Goal: Check status: Verify the current state of an ongoing process or item

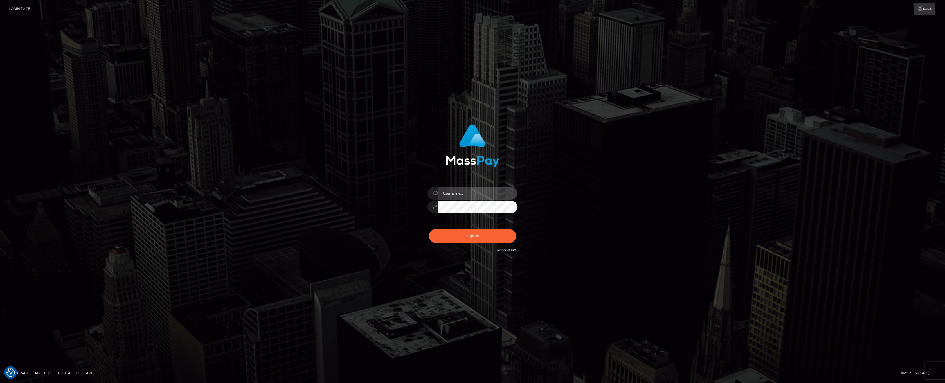
click at [454, 195] on input "text" at bounding box center [478, 193] width 80 height 13
type input "ashbil"
click at [472, 237] on button "Sign in" at bounding box center [472, 236] width 87 height 14
click at [466, 195] on input "text" at bounding box center [478, 193] width 80 height 13
type input "ashbil"
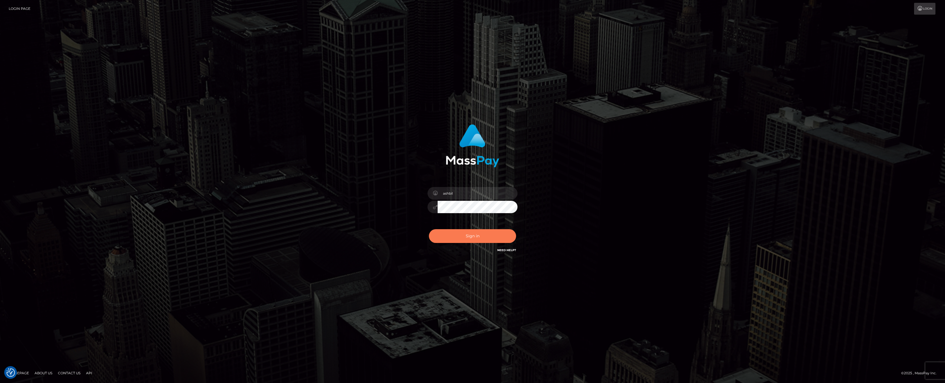
click at [471, 233] on button "Sign in" at bounding box center [472, 236] width 87 height 14
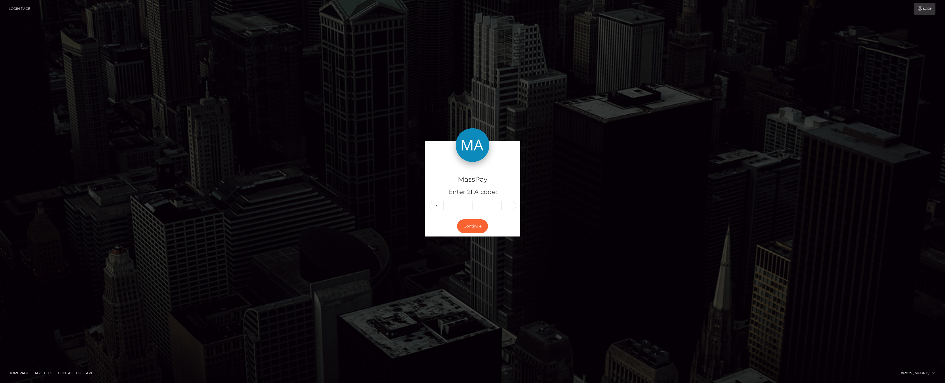
type input "1"
type input "7"
type input "1"
type input "8"
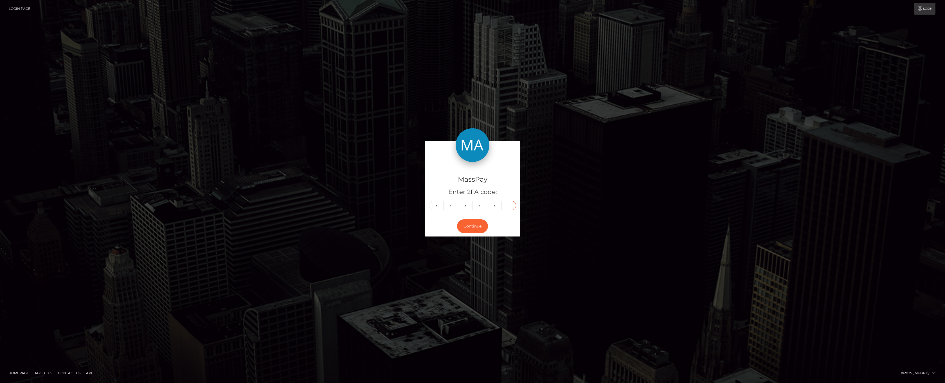
type input "7"
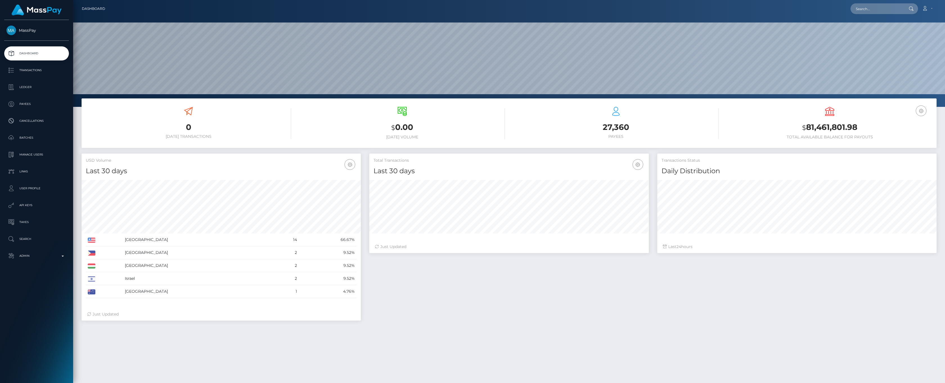
scroll to position [100, 279]
click at [60, 257] on p "Admin" at bounding box center [36, 256] width 60 height 8
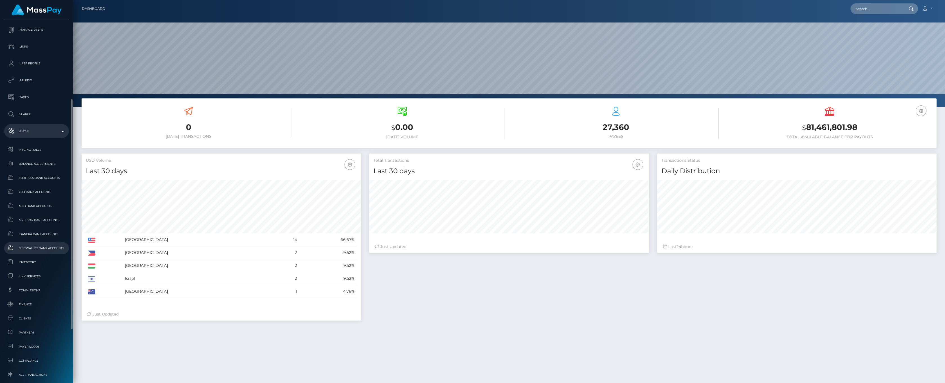
scroll to position [208, 0]
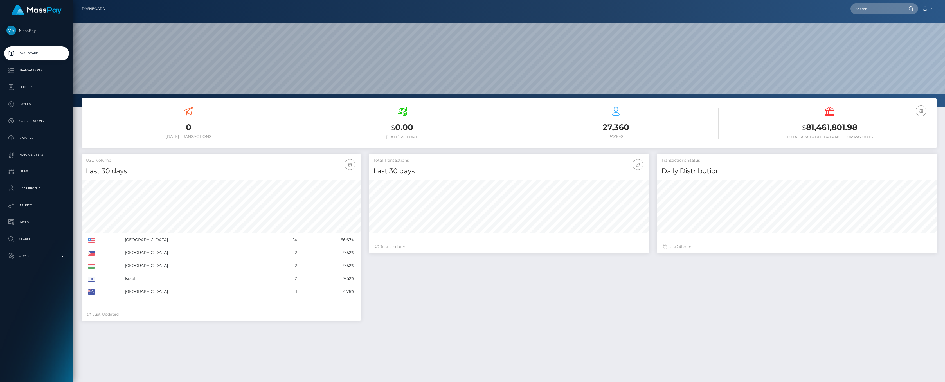
scroll to position [100, 279]
click at [65, 254] on p "Admin" at bounding box center [36, 256] width 60 height 8
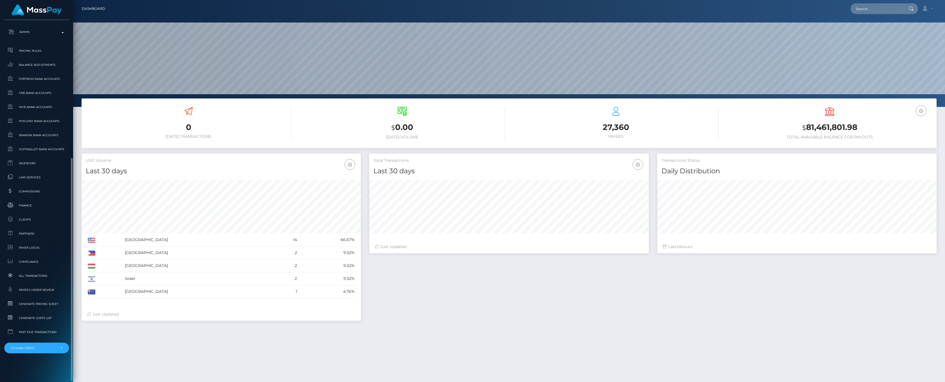
scroll to position [83, 0]
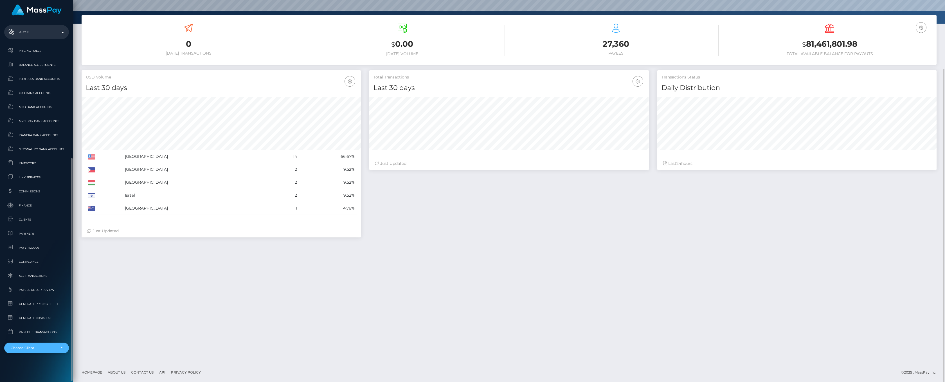
click at [61, 343] on div "Choose Client" at bounding box center [36, 348] width 65 height 11
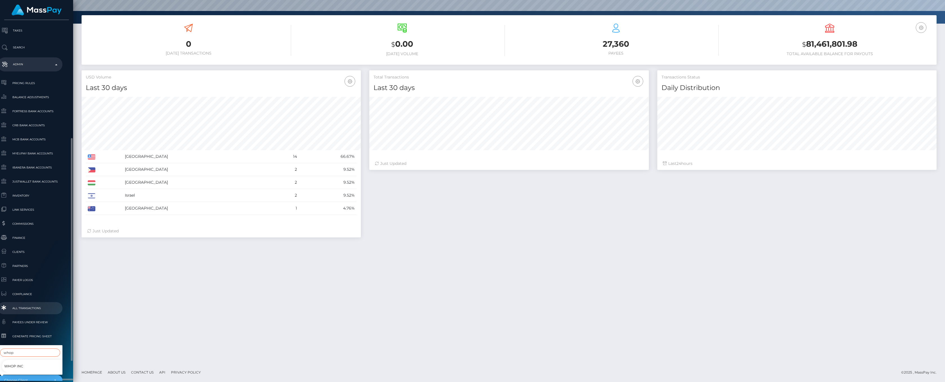
scroll to position [223, 6]
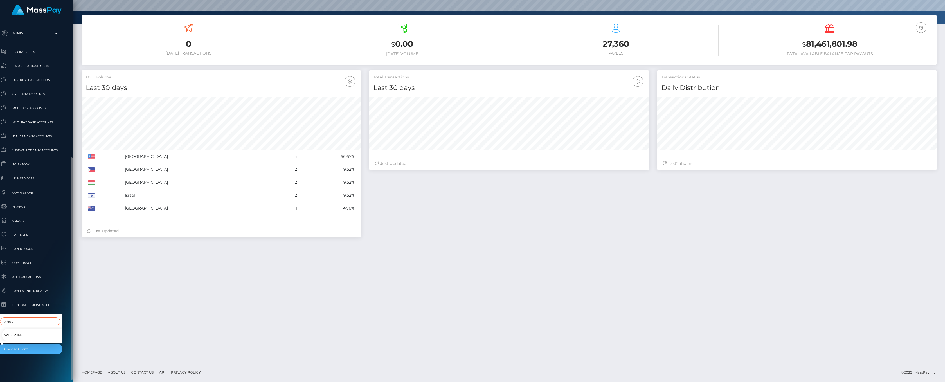
type input "whop"
click at [13, 331] on span "Whop Inc" at bounding box center [13, 334] width 19 height 7
select select "338"
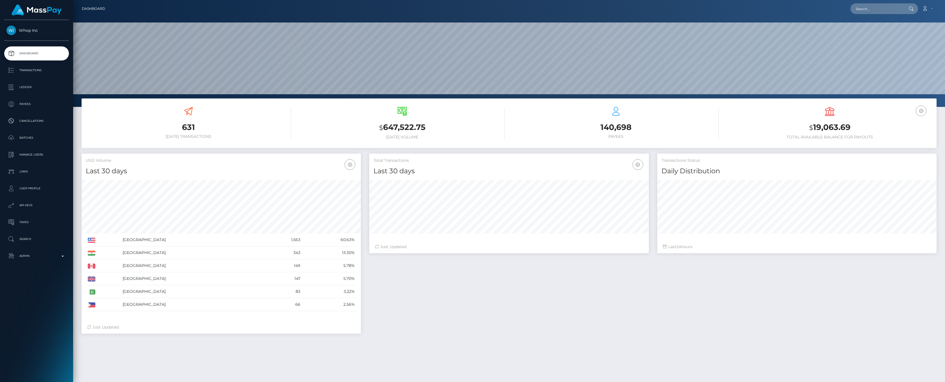
scroll to position [100, 279]
click at [925, 111] on button "button" at bounding box center [921, 110] width 11 height 11
click at [915, 141] on link "USD Balance" at bounding box center [904, 140] width 45 height 10
click at [31, 91] on p "Ledger" at bounding box center [36, 87] width 60 height 8
